Goal: Task Accomplishment & Management: Complete application form

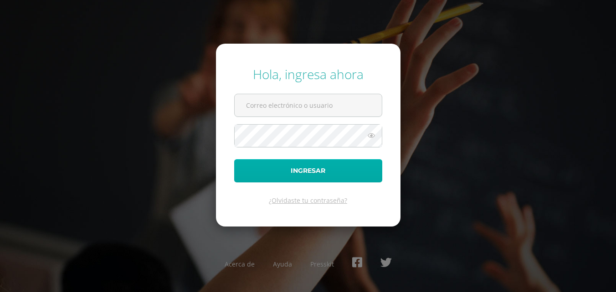
type input "2019072"
click at [314, 176] on button "Ingresar" at bounding box center [308, 170] width 148 height 23
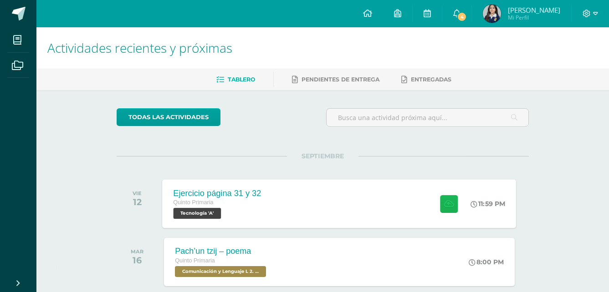
click at [452, 204] on button at bounding box center [449, 204] width 18 height 18
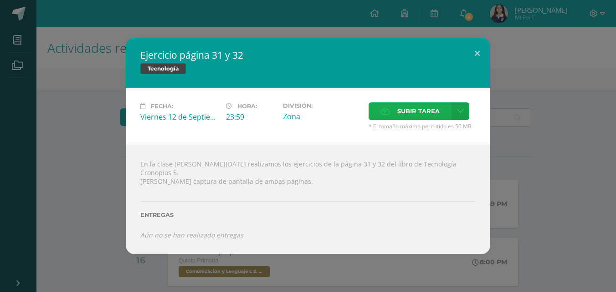
click at [418, 118] on span "Subir tarea" at bounding box center [418, 111] width 42 height 17
click at [0, 0] on input "Subir tarea" at bounding box center [0, 0] width 0 height 0
click at [387, 110] on label "Subir tarea" at bounding box center [409, 111] width 83 height 18
click at [0, 0] on input "Subir tarea" at bounding box center [0, 0] width 0 height 0
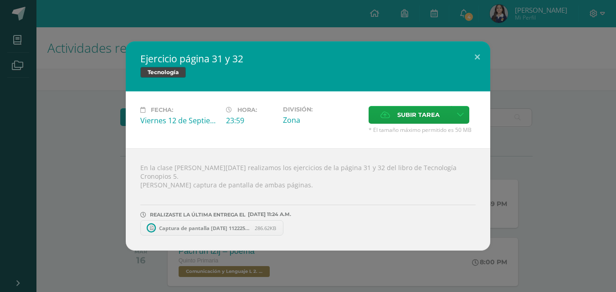
click at [398, 106] on div "Fecha: [DATE] Hora: 23:59 División: Zona Subir tarea Cancelar" at bounding box center [308, 120] width 364 height 57
click at [400, 118] on span "Subir tarea" at bounding box center [418, 115] width 42 height 17
click at [0, 0] on input "Subir tarea" at bounding box center [0, 0] width 0 height 0
click at [472, 63] on button at bounding box center [477, 56] width 26 height 31
